Goal: Task Accomplishment & Management: Complete application form

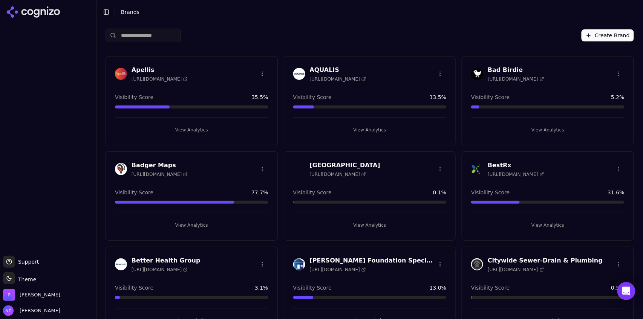
click at [607, 35] on button "Create Brand" at bounding box center [607, 35] width 52 height 12
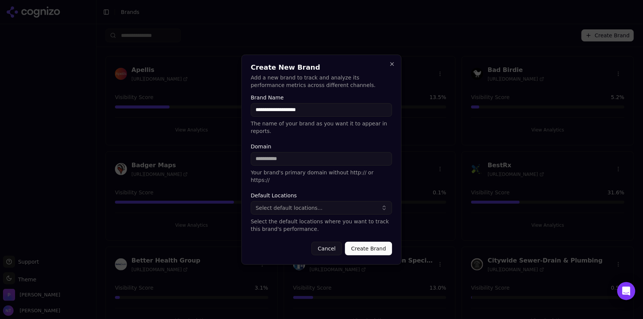
type input "**********"
paste input "**********"
drag, startPoint x: 286, startPoint y: 160, endPoint x: 223, endPoint y: 161, distance: 63.3
click at [223, 161] on body "Support Support Toggle theme Theme [PERSON_NAME] Tower Toggle Sidebar Brands Cr…" at bounding box center [321, 159] width 643 height 319
type input "**********"
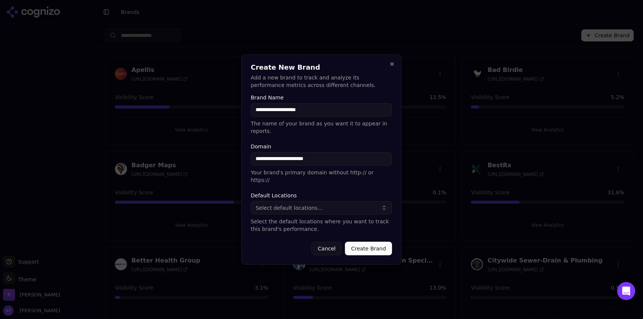
click at [317, 202] on button "Select default locations..." at bounding box center [321, 208] width 141 height 14
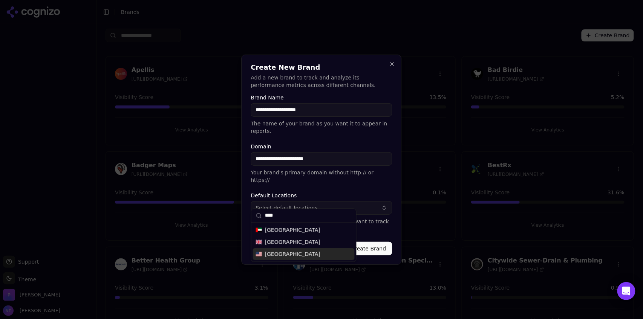
type input "****"
click at [292, 253] on span "[GEOGRAPHIC_DATA]" at bounding box center [292, 255] width 55 height 8
click at [390, 218] on p "Select the default locations where you want to track this brand's performance." at bounding box center [321, 225] width 141 height 15
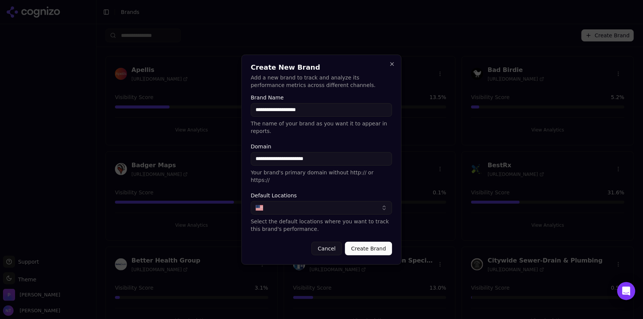
click at [371, 244] on button "Create Brand" at bounding box center [368, 249] width 47 height 14
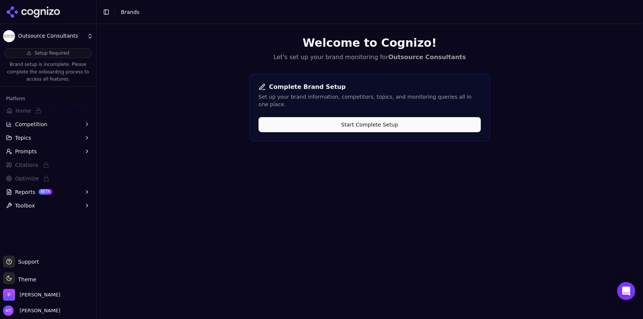
click at [298, 117] on button "Start Complete Setup" at bounding box center [369, 124] width 222 height 15
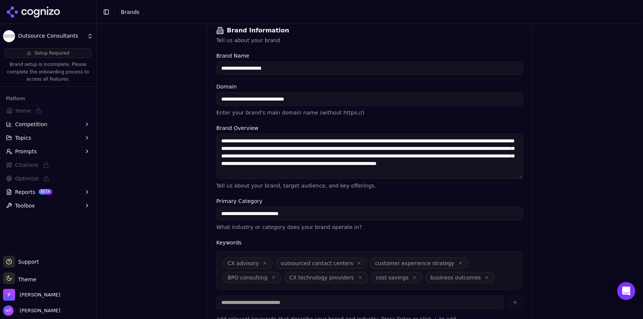
scroll to position [167, 0]
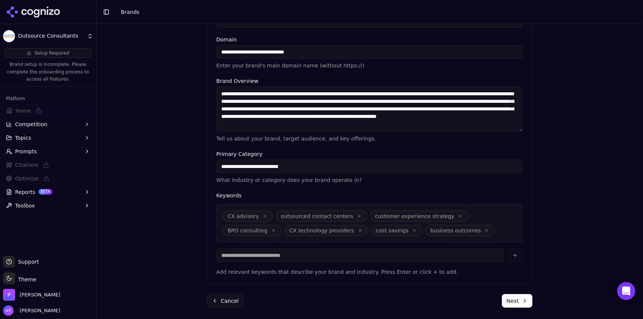
click at [509, 303] on button "Next" at bounding box center [517, 301] width 31 height 14
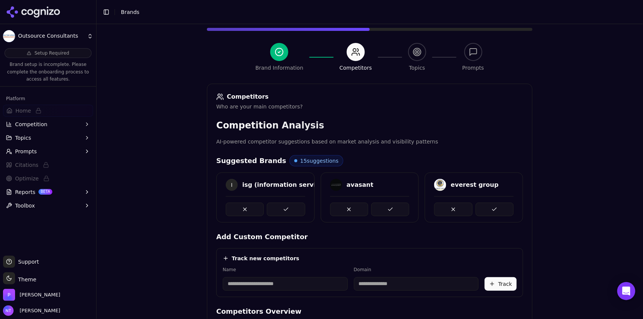
scroll to position [53, 0]
click at [283, 206] on button at bounding box center [286, 210] width 38 height 14
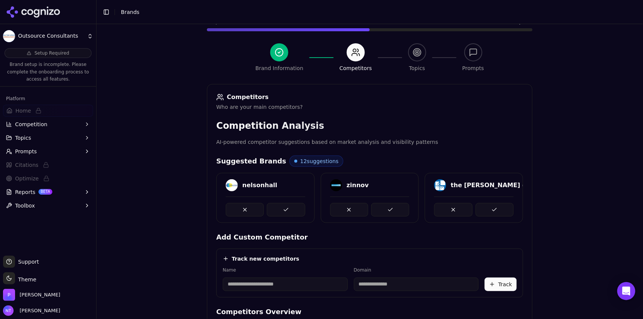
click at [371, 206] on button at bounding box center [390, 210] width 38 height 14
click at [283, 206] on button at bounding box center [286, 210] width 38 height 14
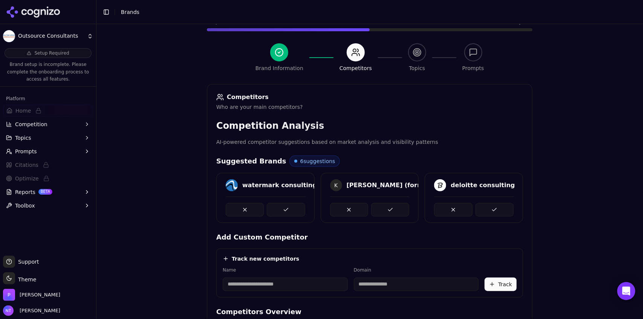
click at [283, 206] on button at bounding box center [286, 210] width 38 height 14
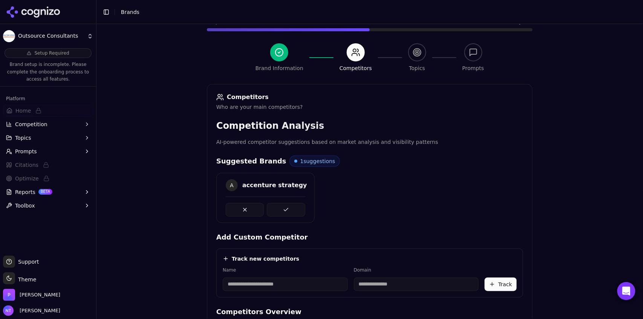
click at [283, 206] on button at bounding box center [286, 210] width 38 height 14
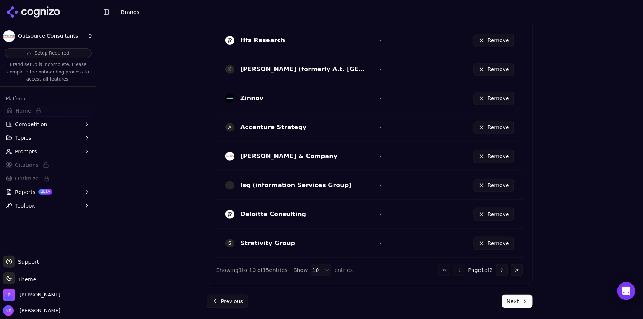
click at [511, 303] on button "Next" at bounding box center [517, 302] width 31 height 14
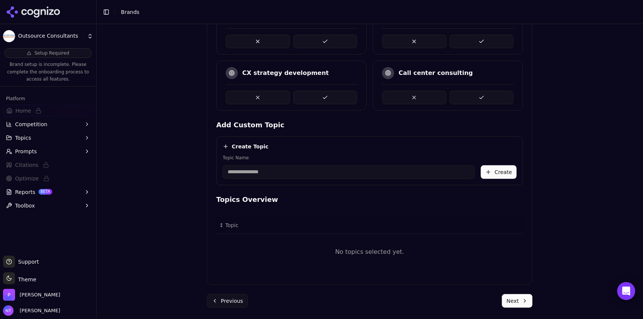
scroll to position [95, 0]
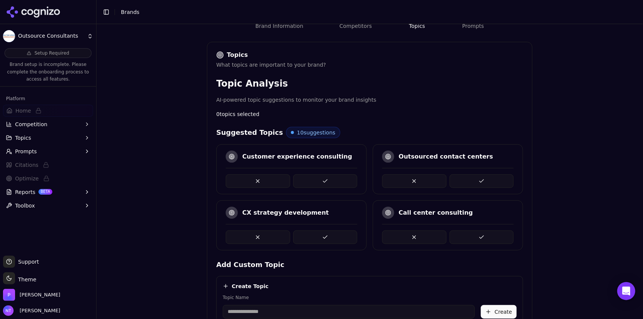
click at [315, 179] on button at bounding box center [325, 181] width 64 height 14
click at [473, 181] on button at bounding box center [482, 181] width 64 height 14
click at [473, 180] on button at bounding box center [482, 181] width 64 height 14
click at [416, 236] on button at bounding box center [414, 238] width 64 height 14
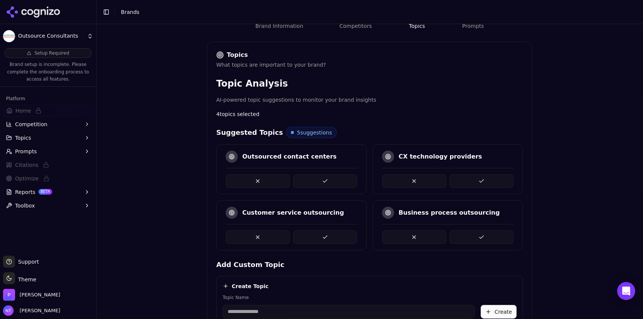
scroll to position [205, 0]
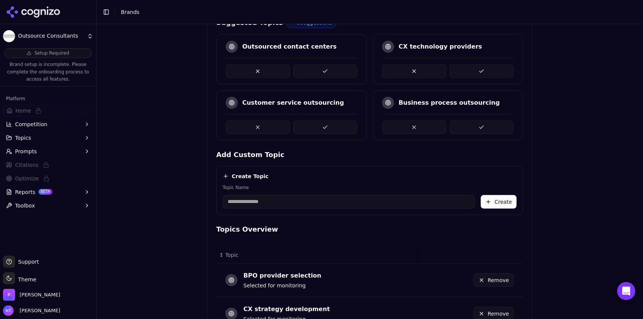
click at [299, 206] on input "Topic Name" at bounding box center [349, 202] width 252 height 14
type input "**********"
click at [499, 200] on button "Create" at bounding box center [499, 202] width 36 height 14
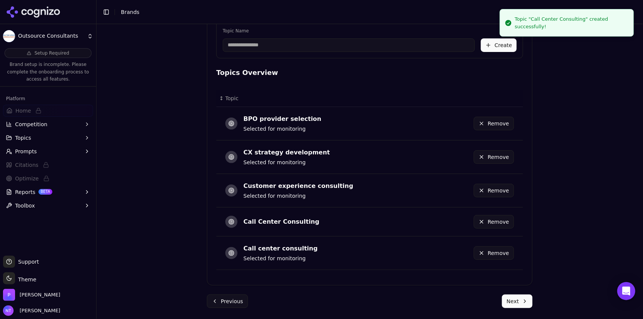
click at [513, 297] on button "Next" at bounding box center [517, 302] width 31 height 14
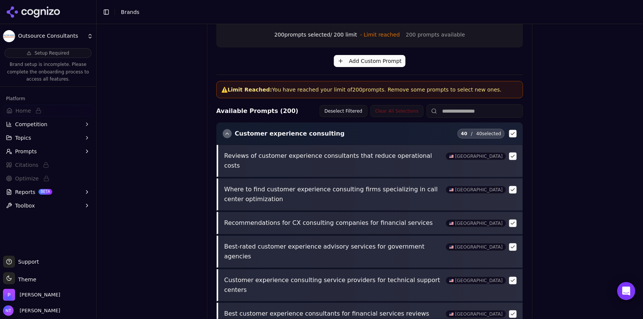
scroll to position [313, 0]
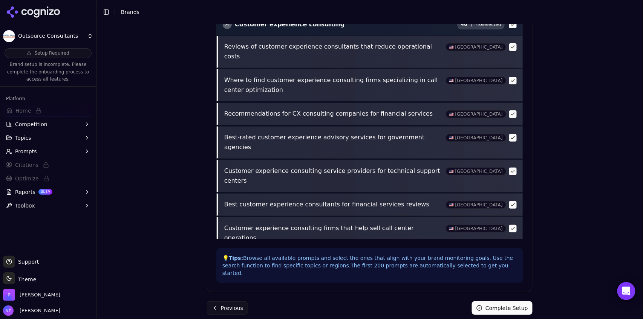
click at [519, 301] on button "Complete Setup" at bounding box center [502, 308] width 61 height 14
